Goal: Navigation & Orientation: Understand site structure

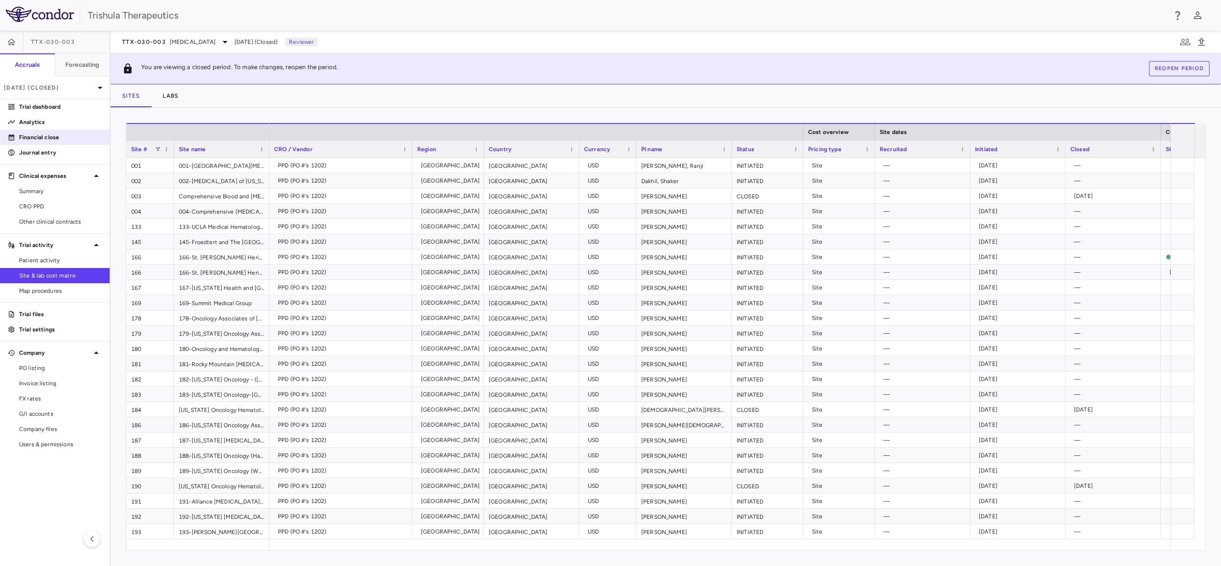
click at [44, 140] on p "Financial close" at bounding box center [60, 137] width 83 height 9
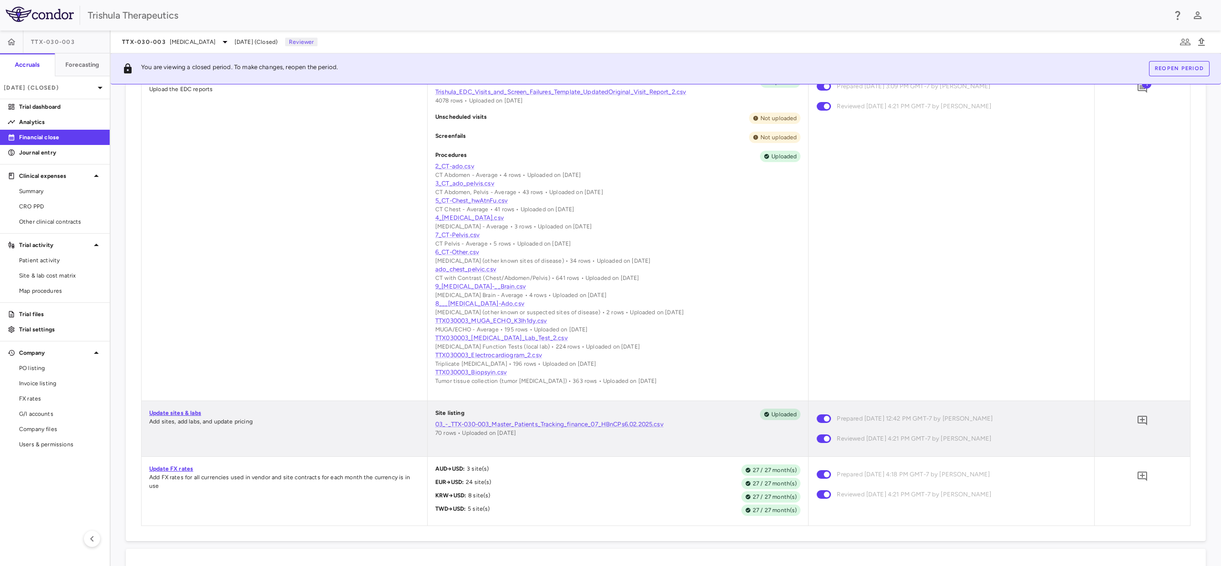
scroll to position [501, 0]
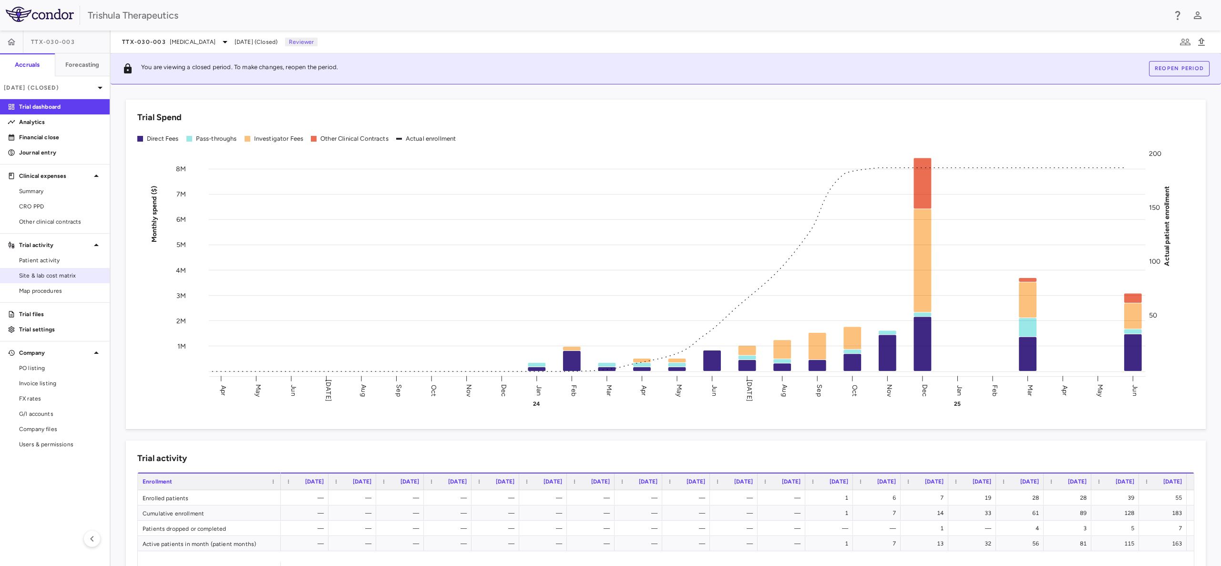
click at [36, 275] on span "Site & lab cost matrix" at bounding box center [60, 275] width 83 height 9
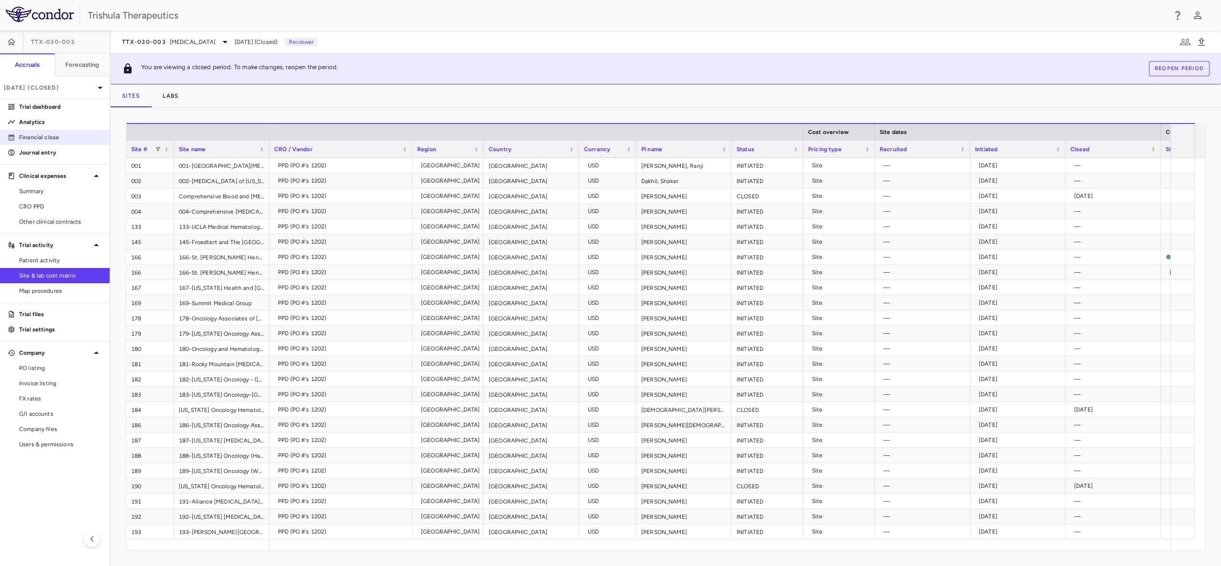
click at [50, 139] on p "Financial close" at bounding box center [60, 137] width 83 height 9
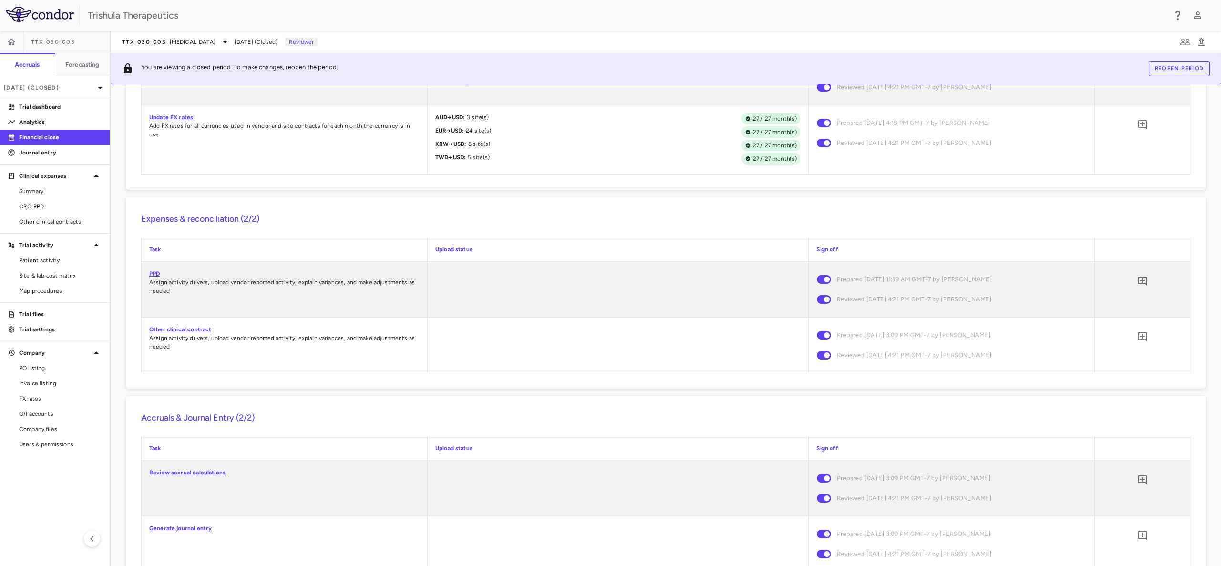
scroll to position [858, 0]
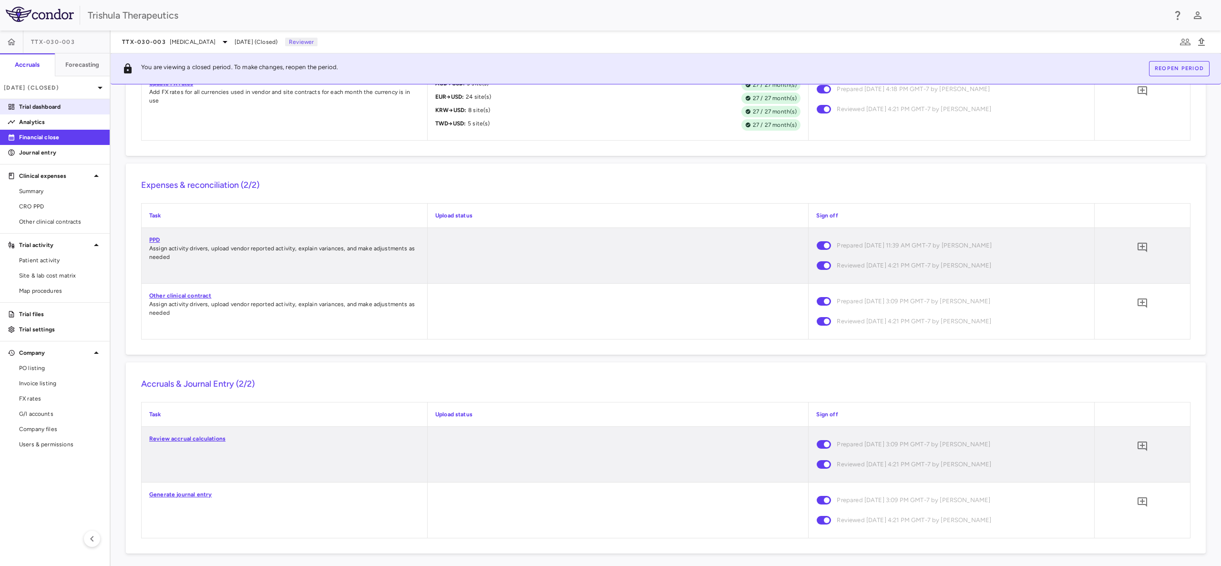
click at [34, 105] on p "Trial dashboard" at bounding box center [60, 107] width 83 height 9
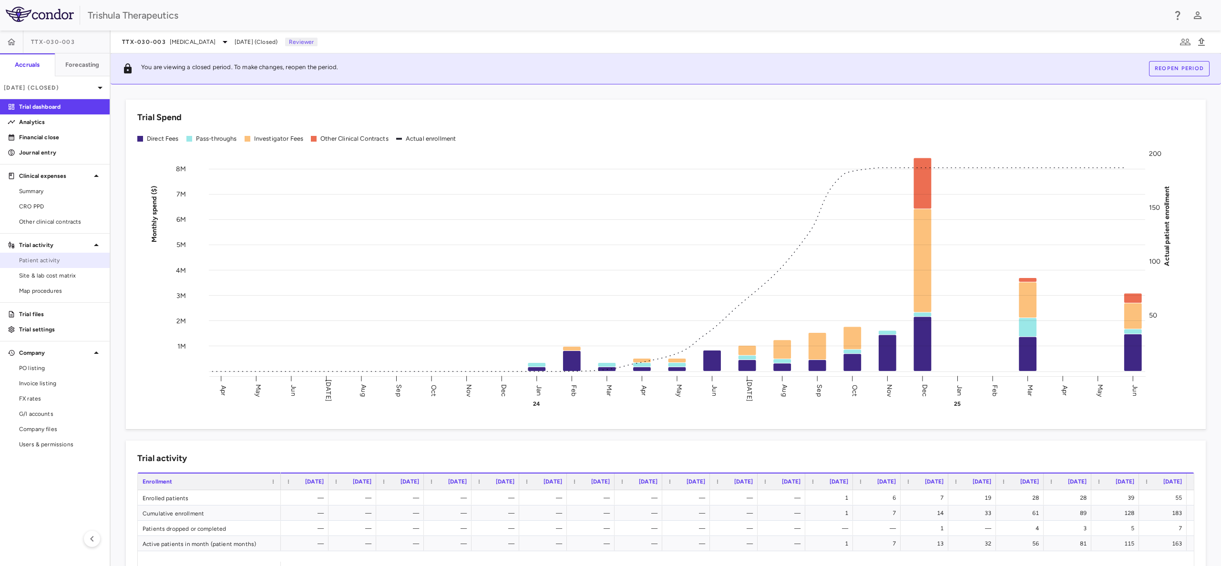
click at [32, 264] on span "Patient activity" at bounding box center [60, 260] width 83 height 9
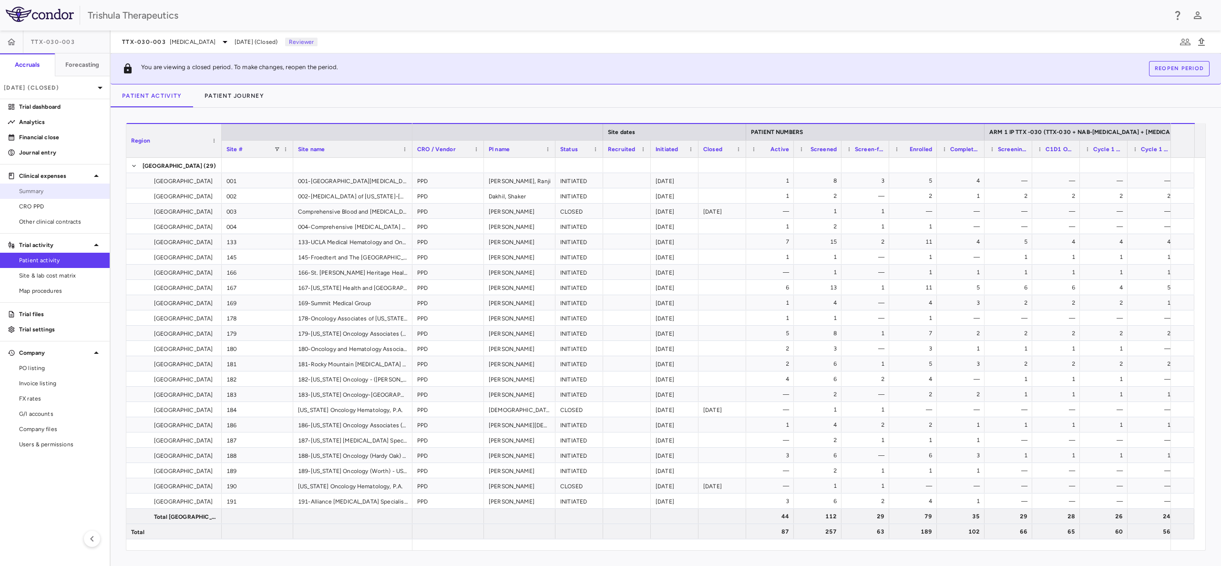
click at [19, 187] on span "Summary" at bounding box center [60, 191] width 83 height 9
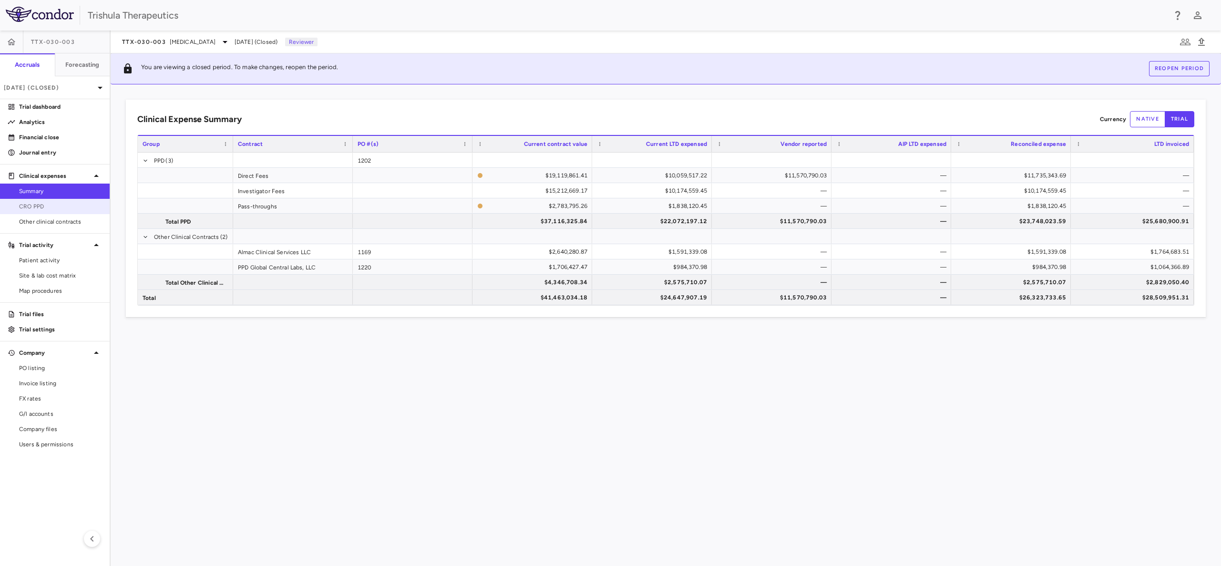
click at [29, 203] on span "CRO PPD" at bounding box center [60, 206] width 83 height 9
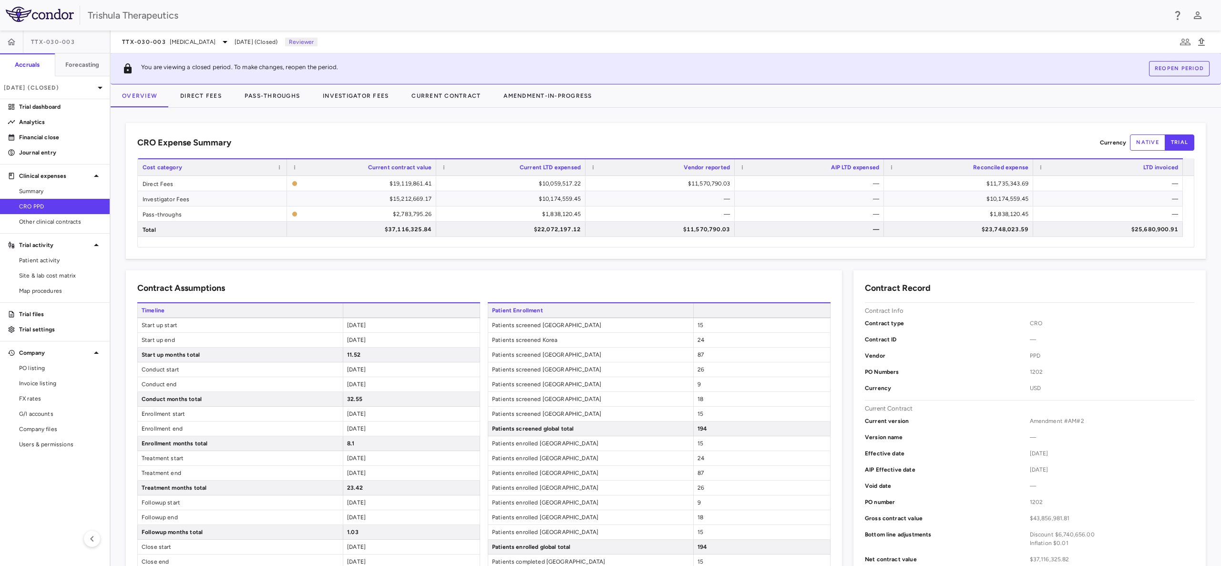
scroll to position [143, 0]
